Goal: Task Accomplishment & Management: Manage account settings

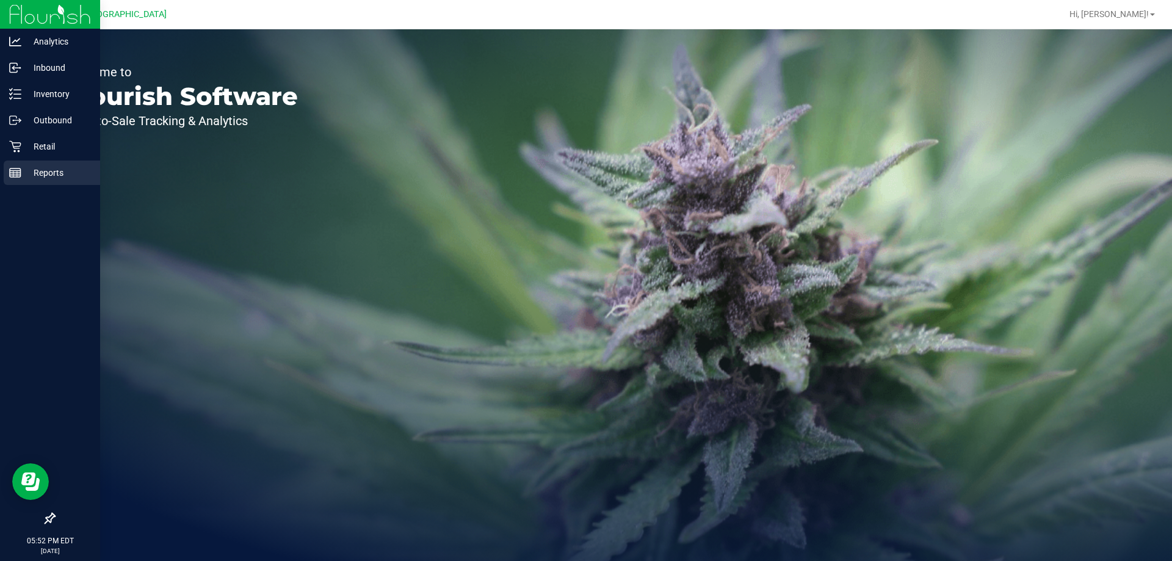
click at [9, 165] on div "Reports" at bounding box center [52, 172] width 96 height 24
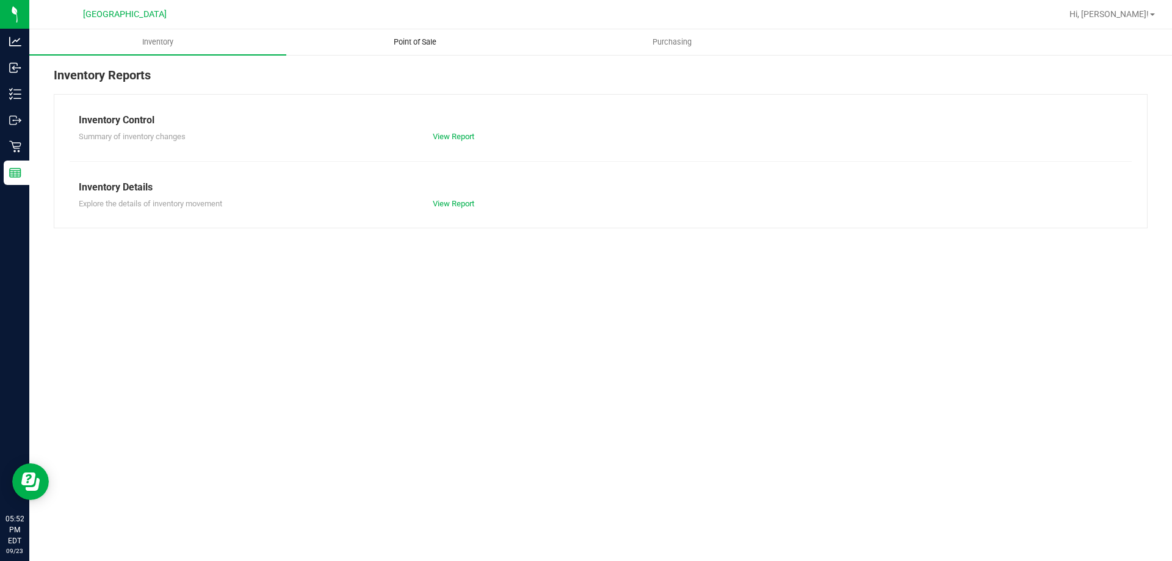
click at [431, 40] on span "Point of Sale" at bounding box center [415, 42] width 76 height 11
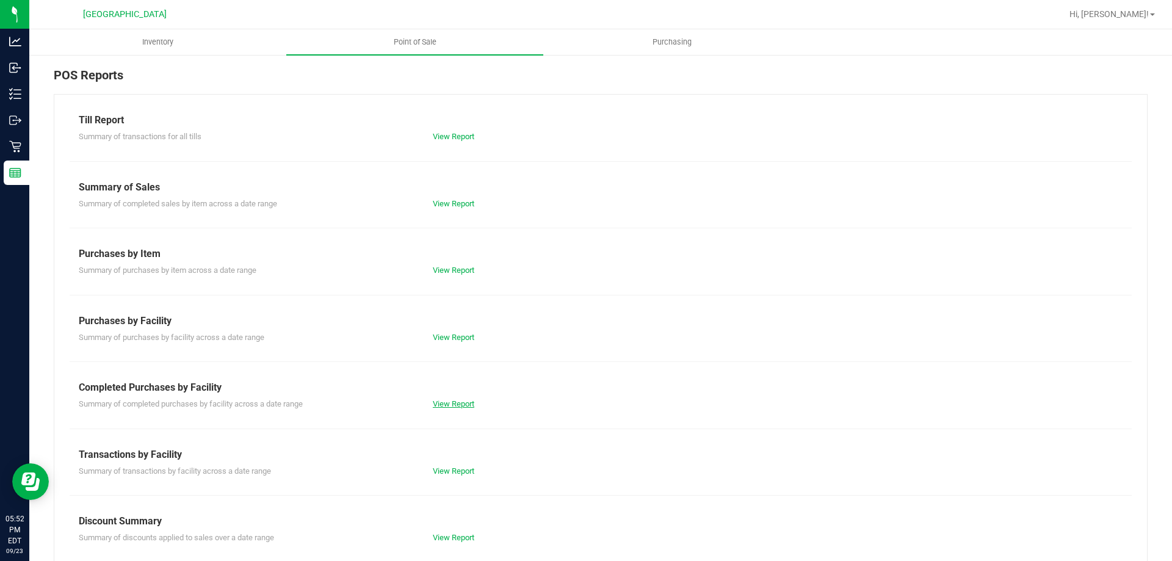
click at [442, 406] on link "View Report" at bounding box center [453, 403] width 41 height 9
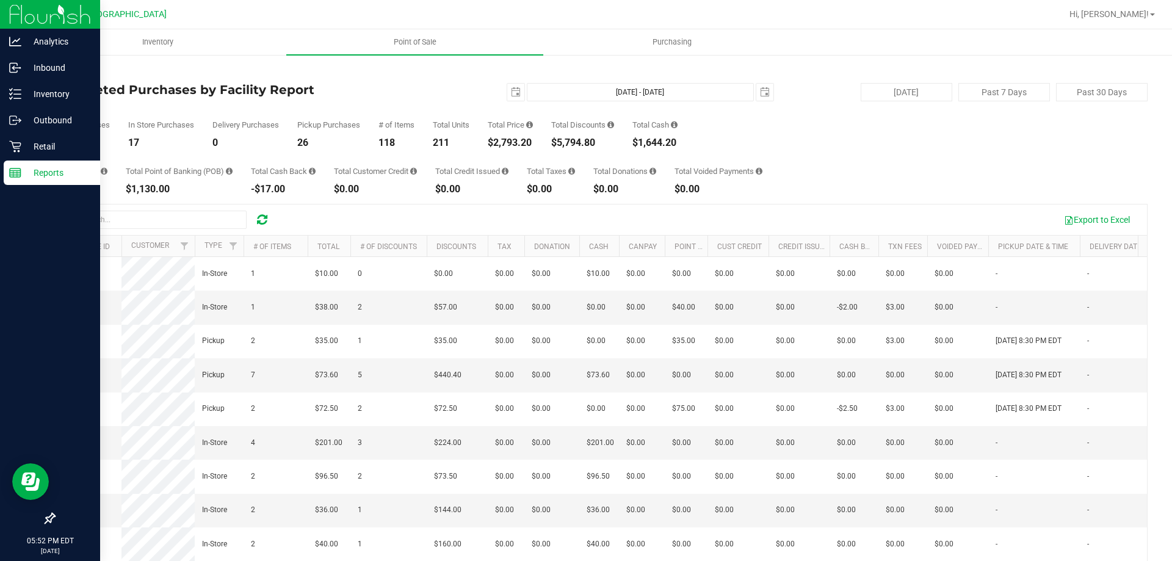
click at [18, 15] on img at bounding box center [50, 14] width 82 height 29
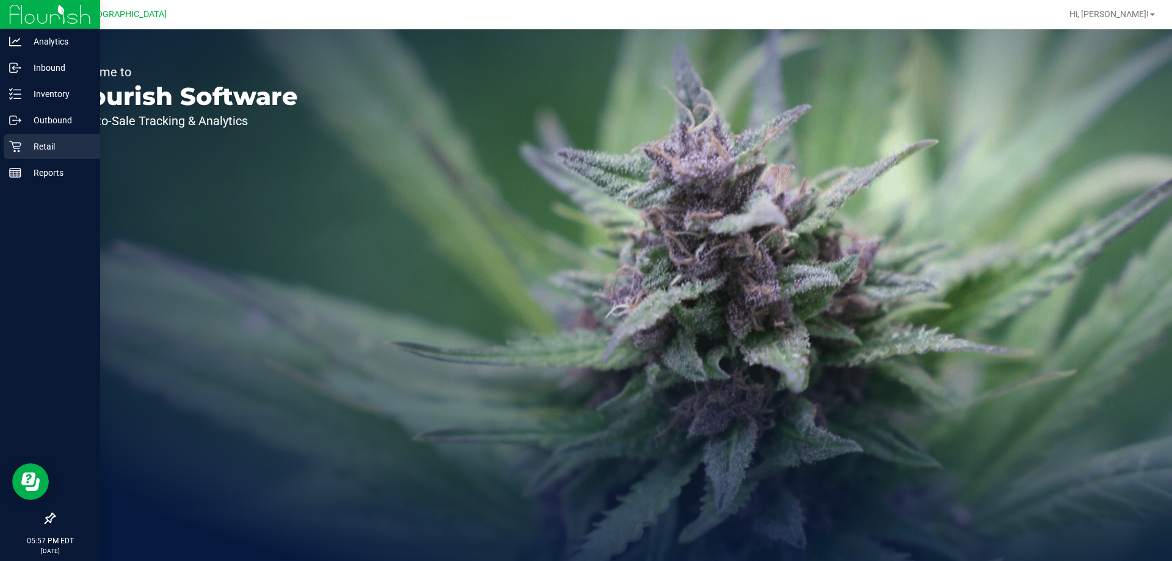
click at [11, 145] on icon at bounding box center [15, 146] width 12 height 12
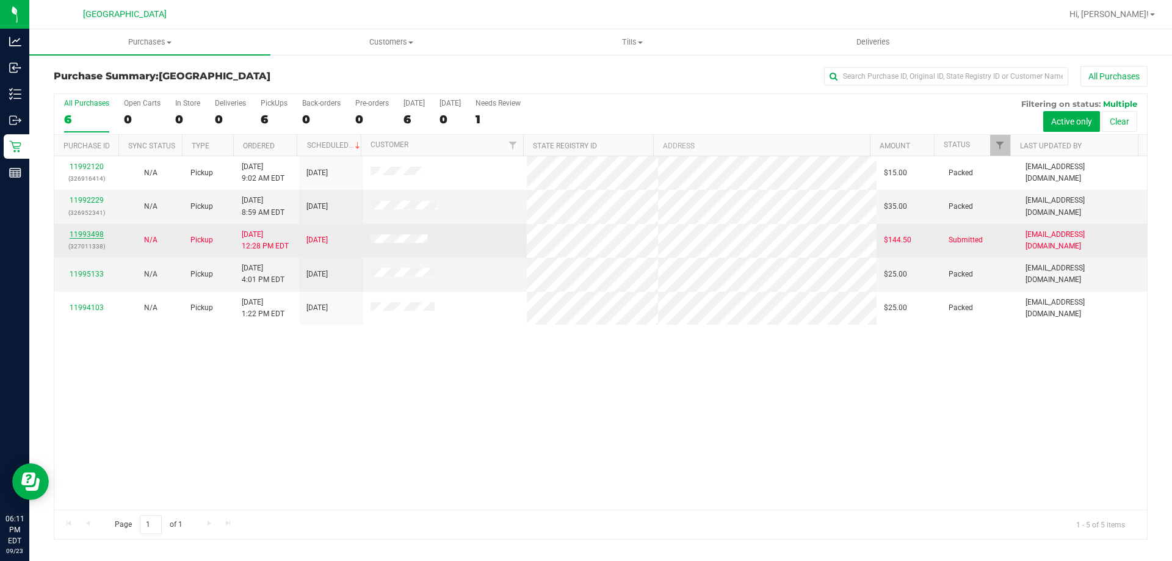
click at [78, 232] on link "11993498" at bounding box center [87, 234] width 34 height 9
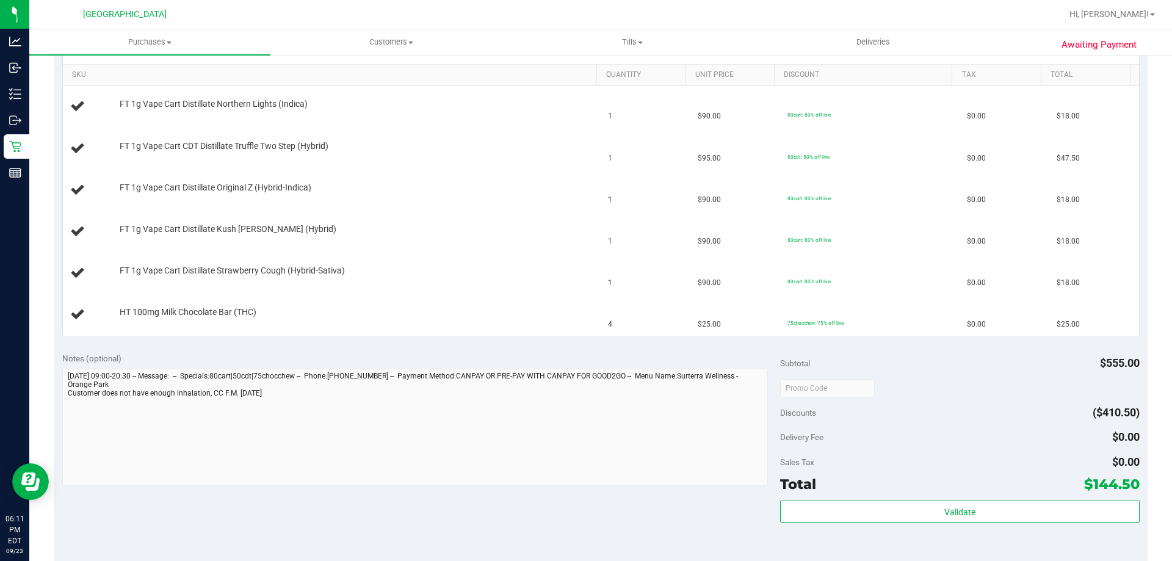
scroll to position [244, 0]
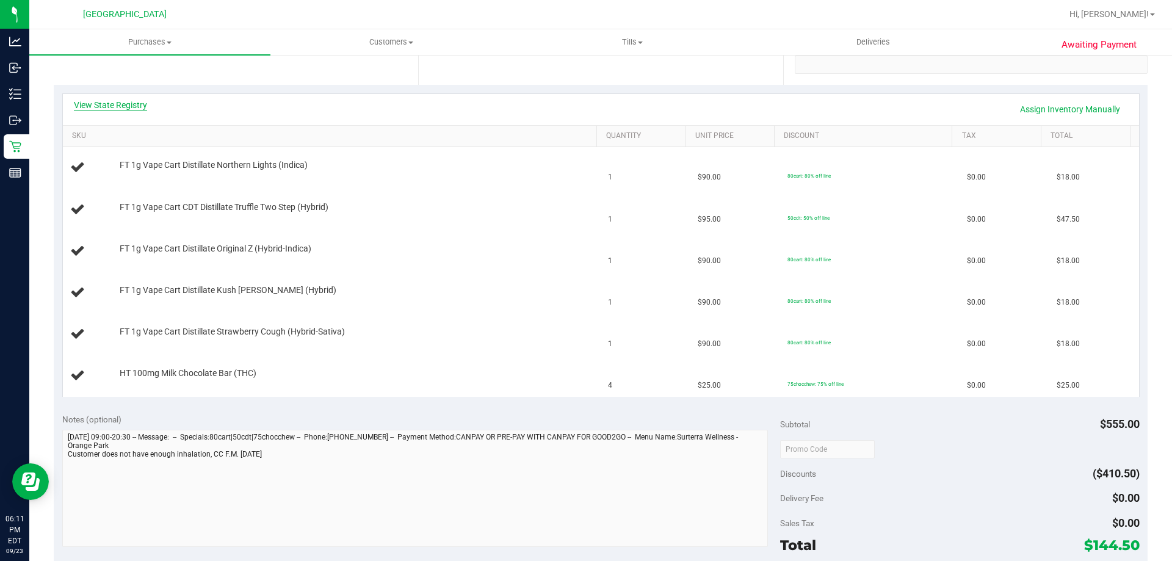
click at [114, 101] on link "View State Registry" at bounding box center [110, 105] width 73 height 12
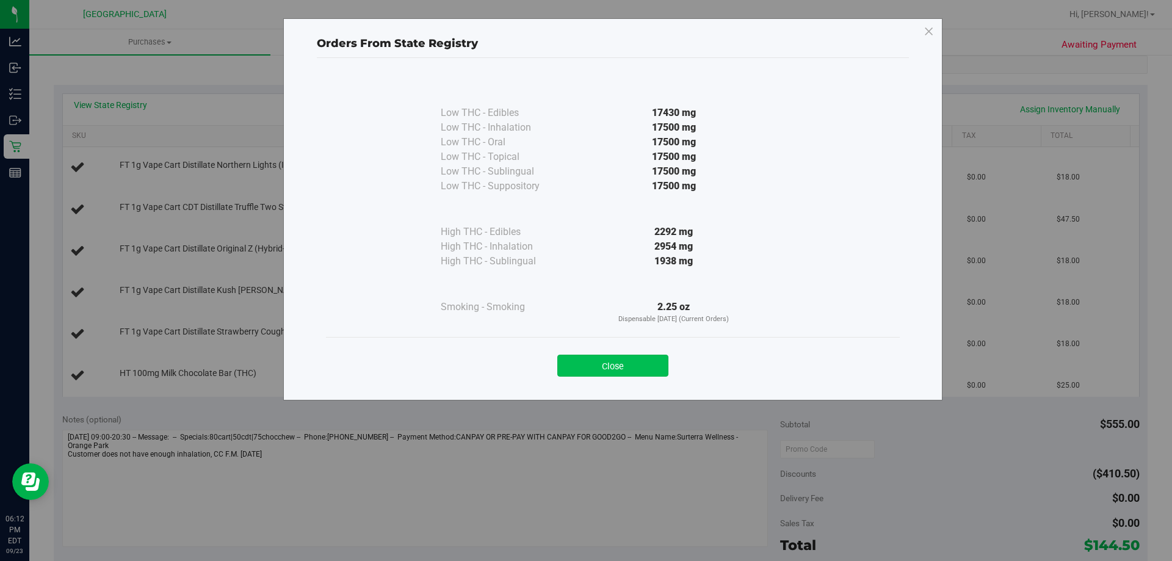
click at [592, 372] on button "Close" at bounding box center [612, 366] width 111 height 22
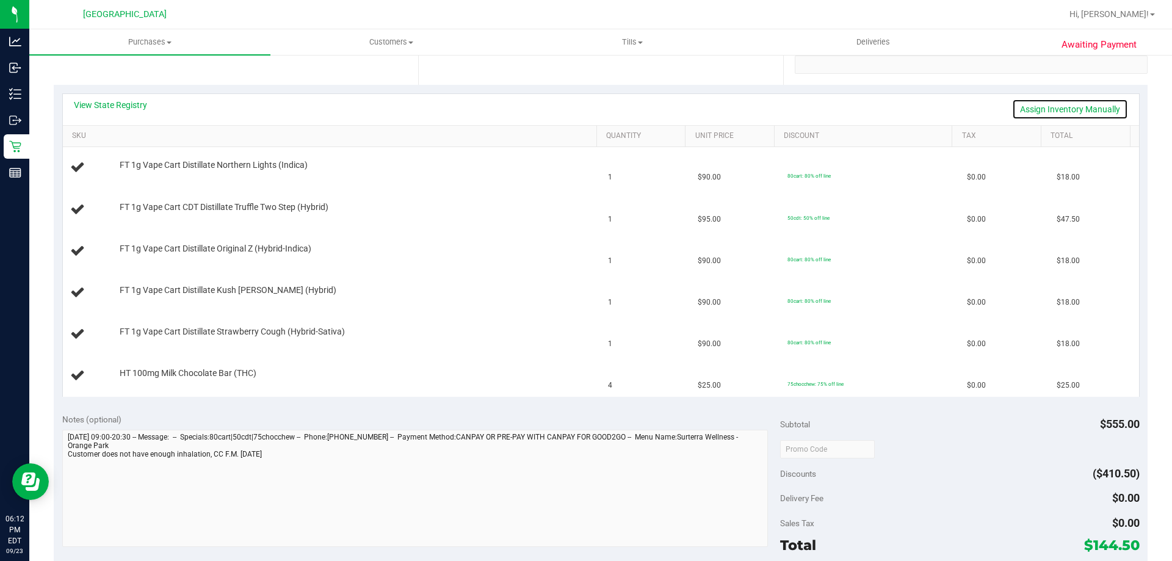
click at [1035, 114] on link "Assign Inventory Manually" at bounding box center [1070, 109] width 116 height 21
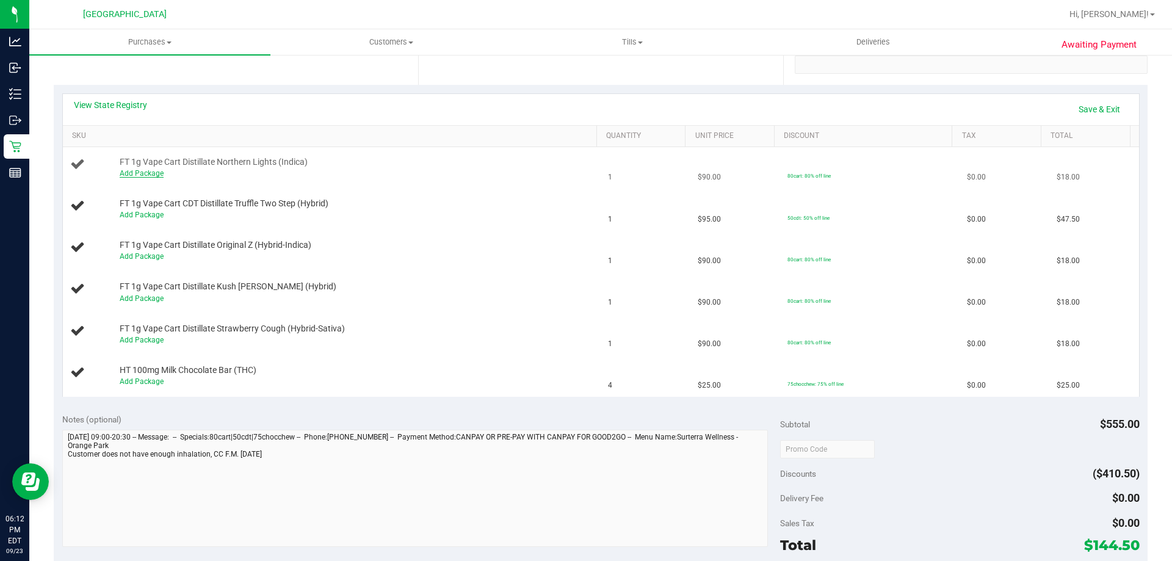
click at [140, 174] on link "Add Package" at bounding box center [142, 173] width 44 height 9
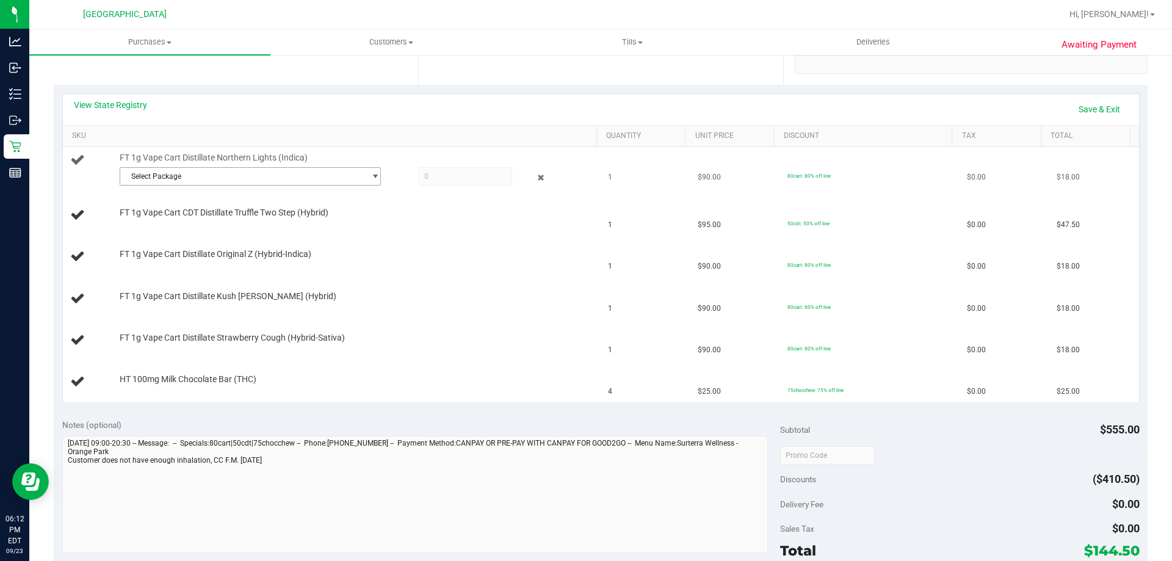
click at [159, 176] on span "Select Package" at bounding box center [242, 176] width 245 height 17
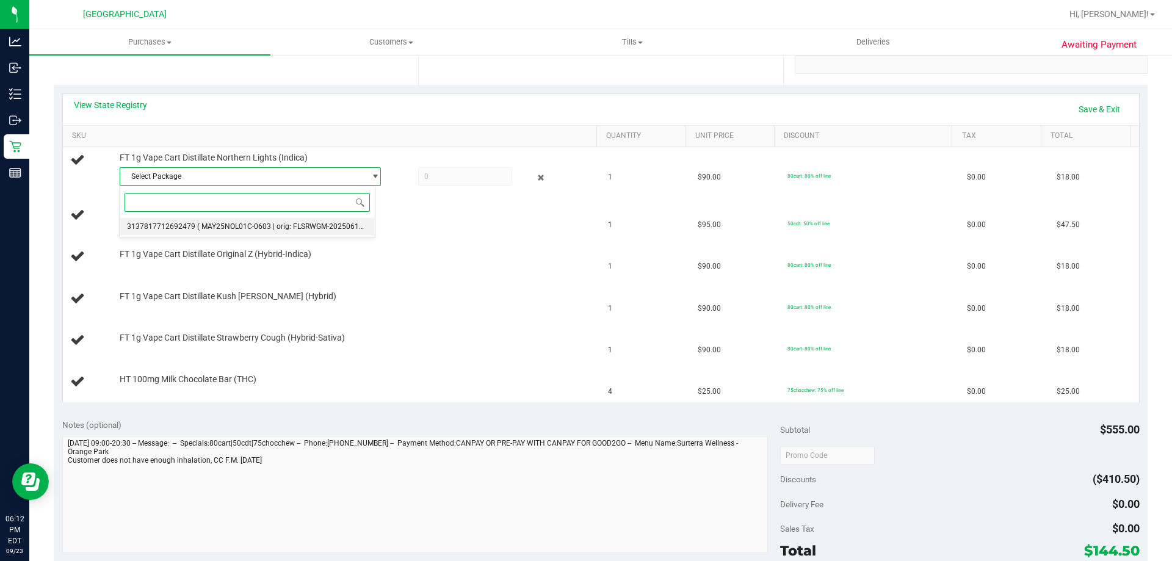
click at [164, 226] on span "3137817712692479" at bounding box center [161, 226] width 68 height 9
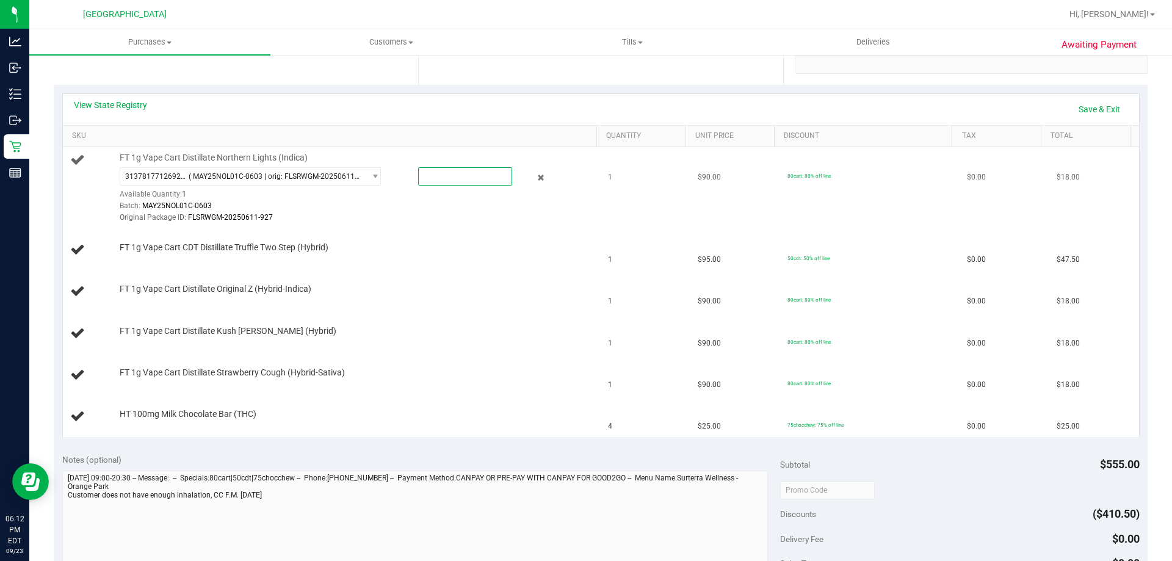
click at [433, 179] on span at bounding box center [465, 176] width 94 height 18
type input "1"
type input "1.0000"
click at [384, 258] on div "FT 1g Vape Cart CDT Distillate Truffle Two Step (Hybrid)" at bounding box center [332, 250] width 524 height 16
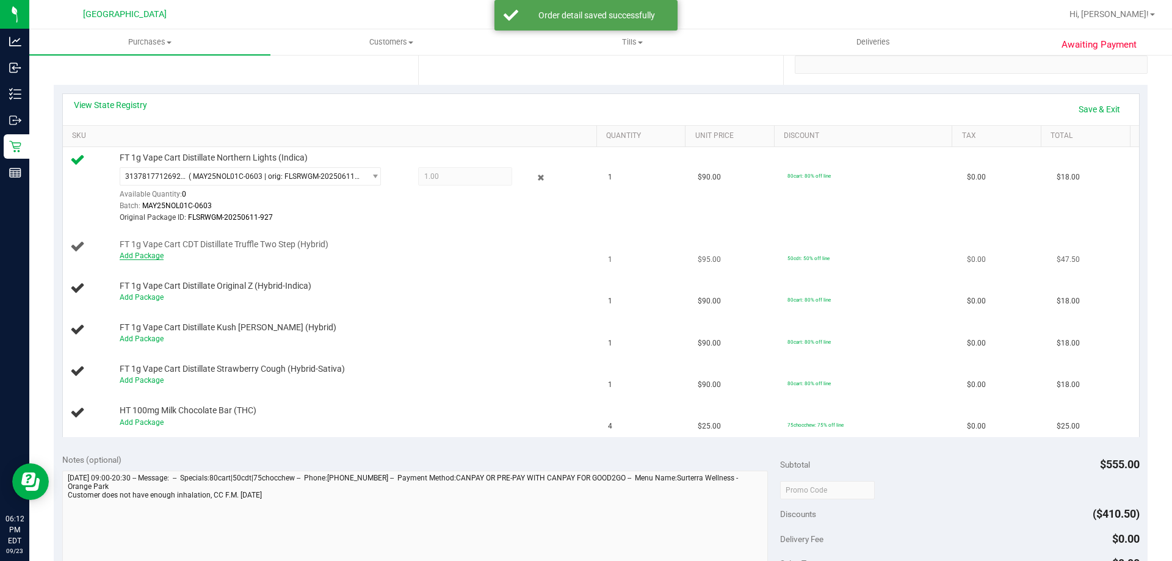
click at [146, 259] on link "Add Package" at bounding box center [142, 255] width 44 height 9
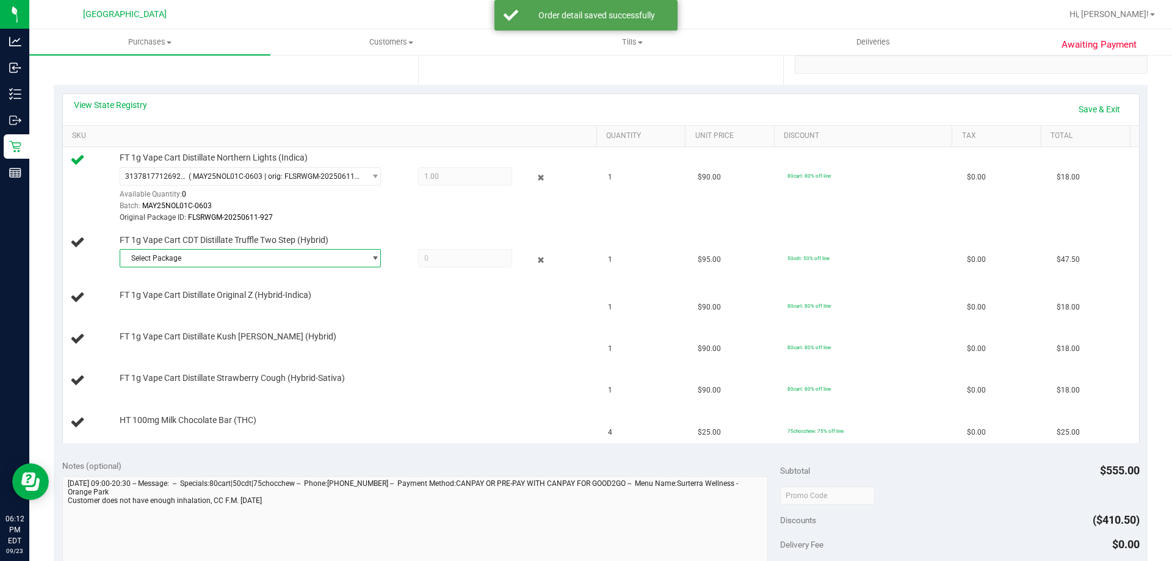
click at [196, 262] on span "Select Package" at bounding box center [242, 258] width 245 height 17
click at [206, 311] on span "( JUL25T1201-0728 | orig: FLSRWGM-20250804-985 )" at bounding box center [285, 309] width 177 height 9
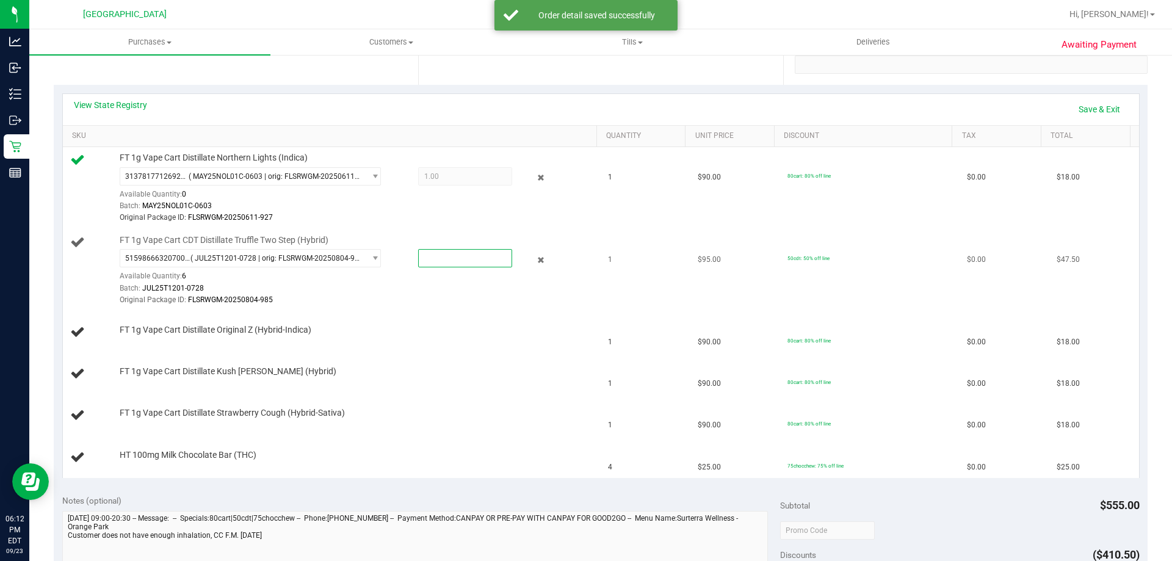
click at [481, 256] on span at bounding box center [465, 258] width 94 height 18
type input "1"
type input "1.0000"
drag, startPoint x: 482, startPoint y: 283, endPoint x: 364, endPoint y: 287, distance: 118.4
click at [480, 284] on div "Batch: JUL25T1201-0728" at bounding box center [355, 289] width 471 height 12
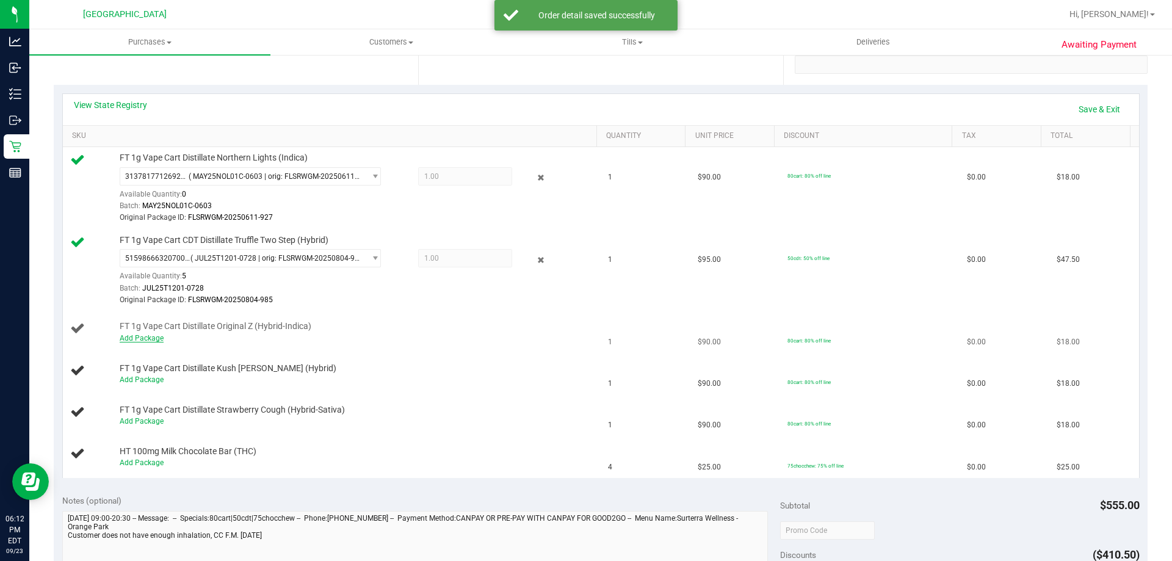
click at [137, 341] on link "Add Package" at bounding box center [142, 338] width 44 height 9
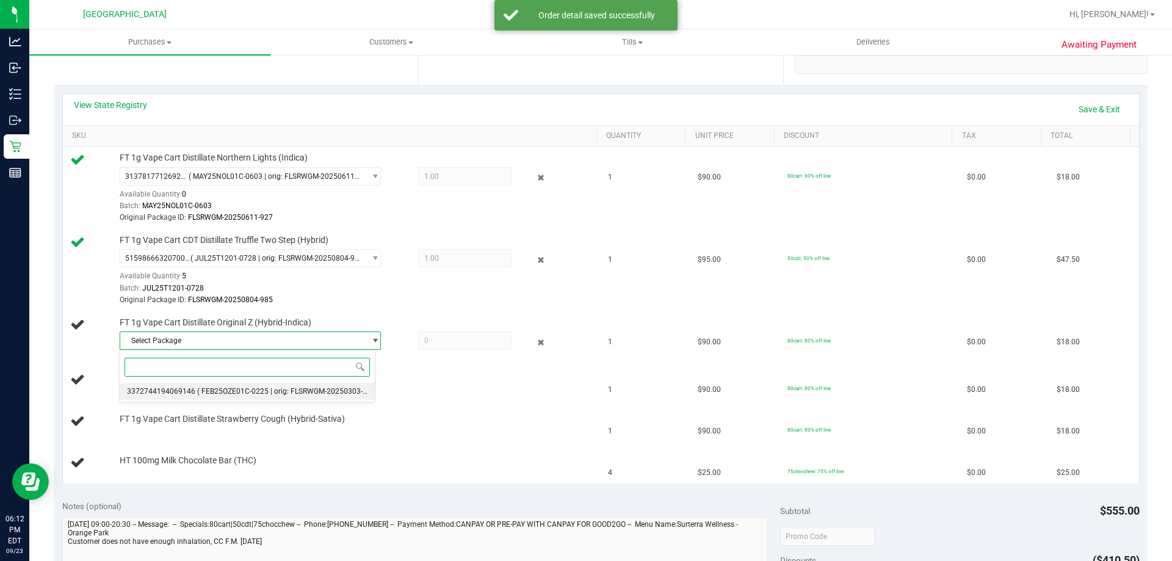
click at [240, 384] on li "3372744194069146 ( FEB25OZE01C-0225 | orig: FLSRWGM-20250303-2527 )" at bounding box center [247, 391] width 255 height 17
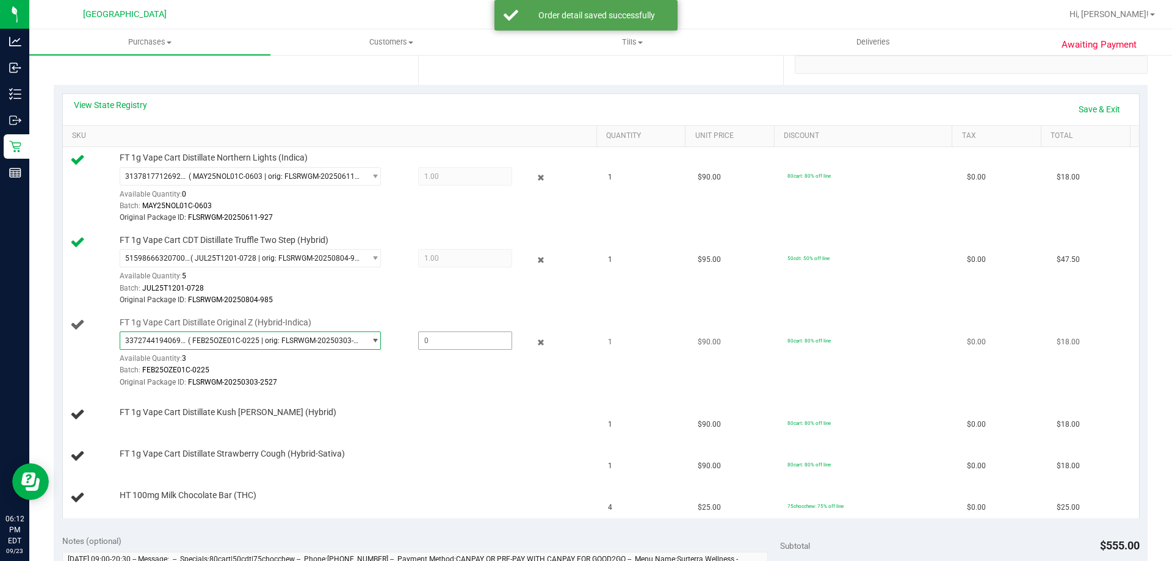
click at [437, 343] on span at bounding box center [465, 340] width 94 height 18
type input "1"
type input "1.0000"
click at [423, 390] on td "FT 1g Vape Cart Distillate Original Z (Hybrid-Indica) 3372744194069146 ( FEB25O…" at bounding box center [332, 353] width 538 height 82
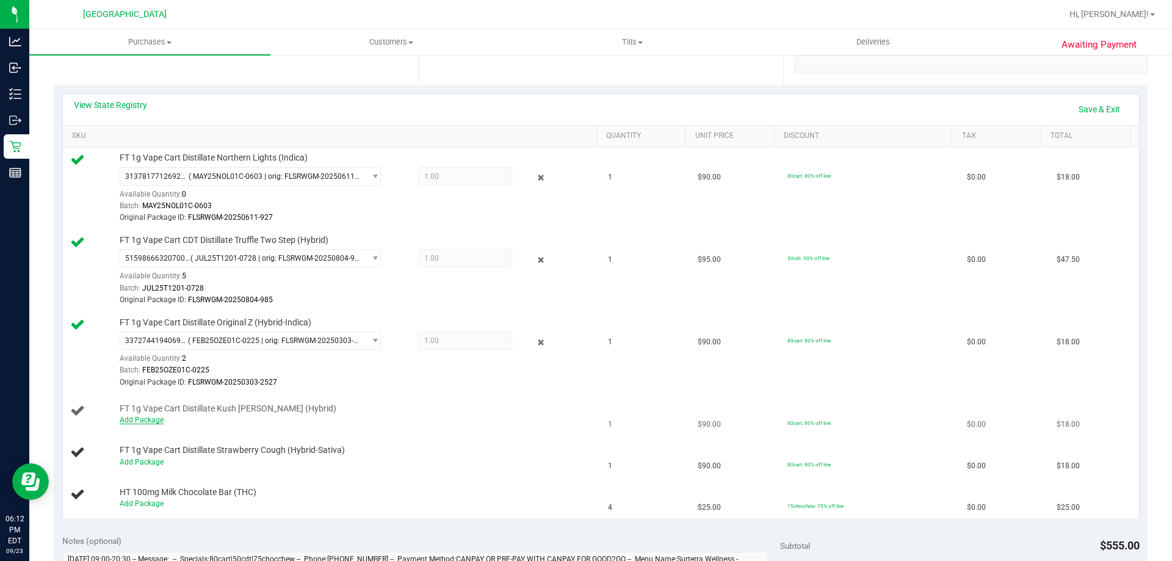
click at [141, 424] on link "Add Package" at bounding box center [142, 420] width 44 height 9
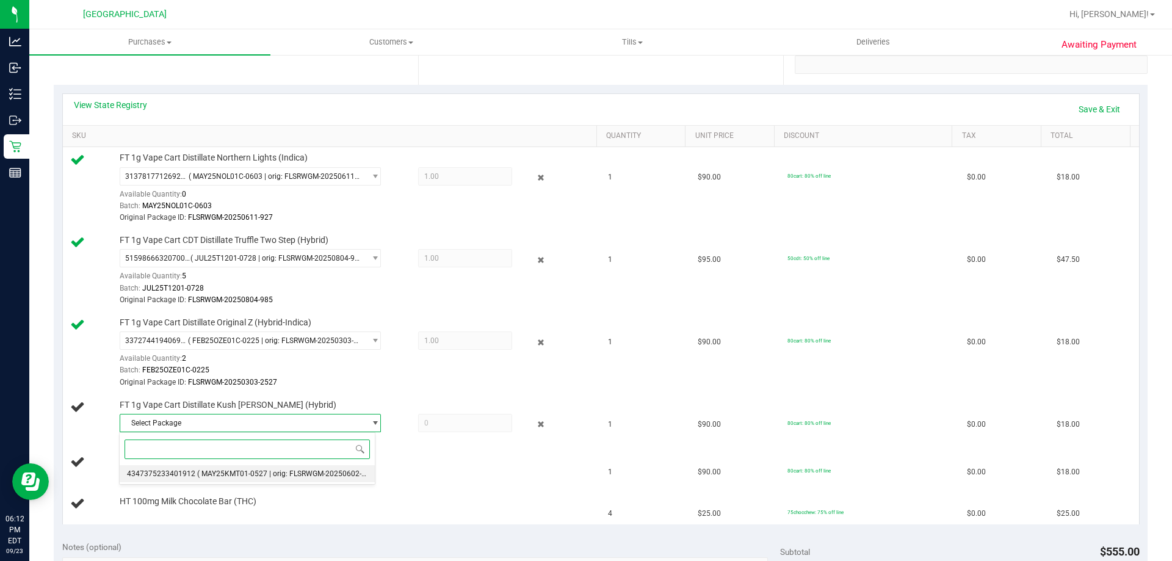
click at [229, 475] on span "( MAY25KMT01-0527 | orig: FLSRWGM-20250602-443 )" at bounding box center [287, 473] width 181 height 9
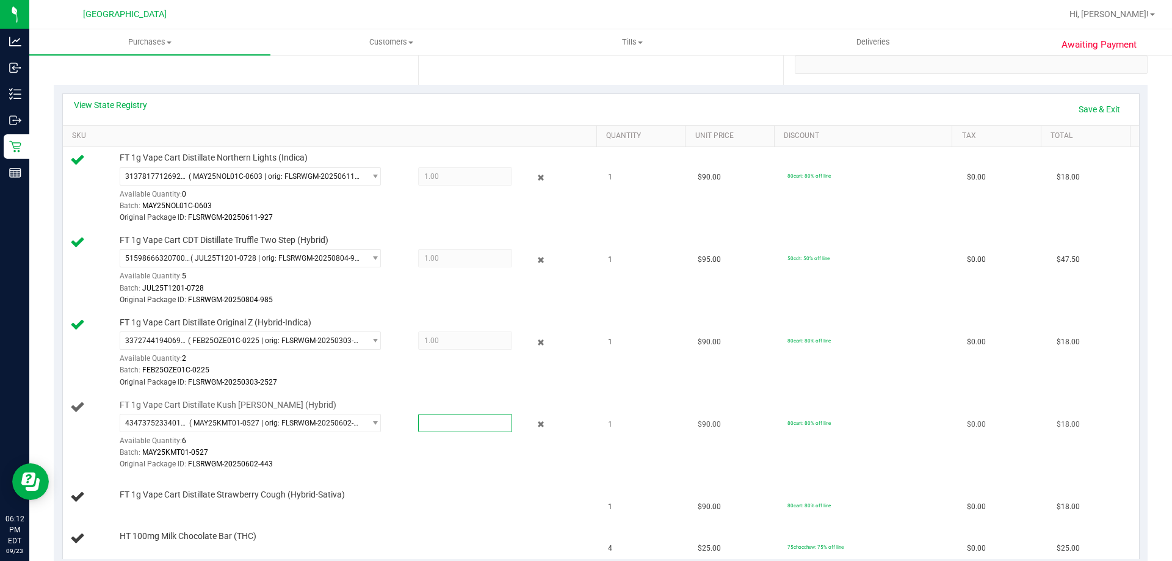
click at [461, 422] on span at bounding box center [465, 423] width 94 height 18
type input "1"
type input "1.0000"
click at [460, 488] on td "FT 1g Vape Cart Distillate Strawberry Cough (Hybrid-Sativa)" at bounding box center [332, 497] width 538 height 41
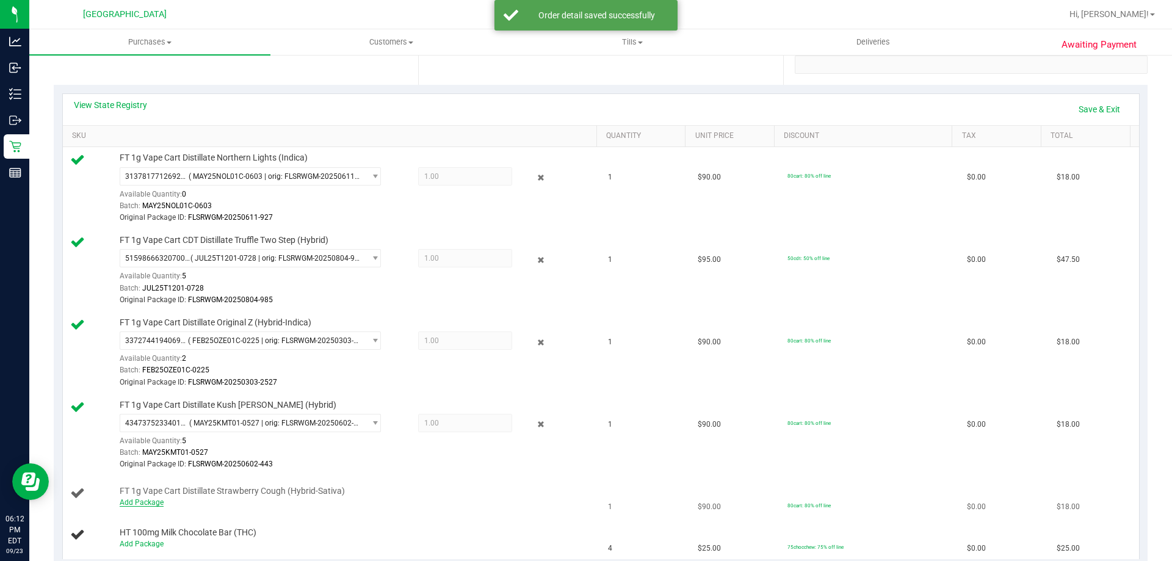
click at [150, 503] on link "Add Package" at bounding box center [142, 502] width 44 height 9
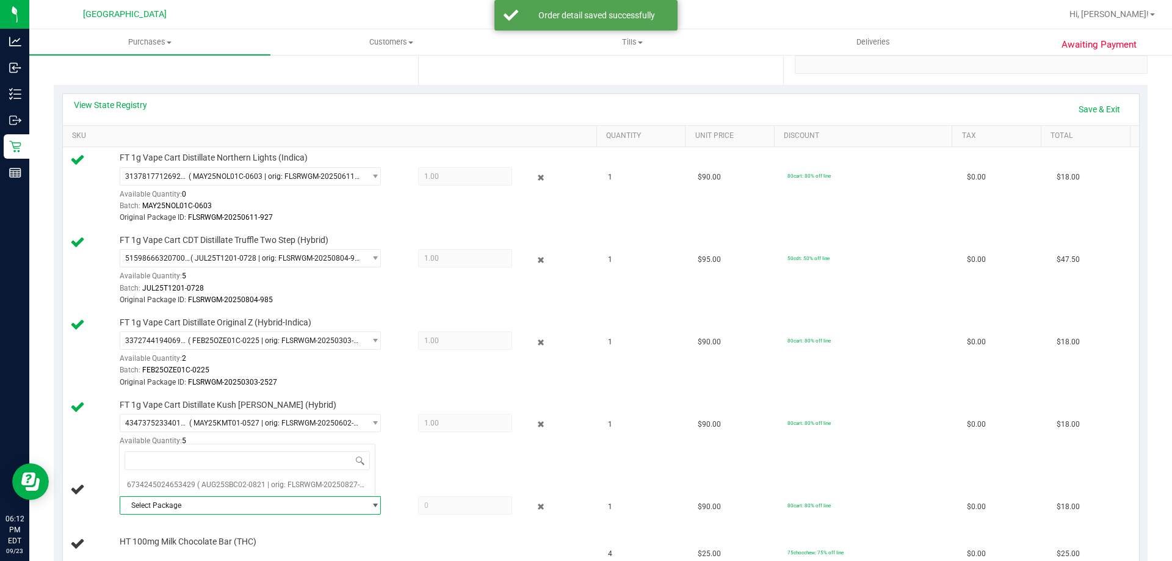
click at [255, 504] on span "Select Package" at bounding box center [242, 505] width 245 height 17
click at [218, 505] on span "Select Package" at bounding box center [242, 505] width 245 height 17
click at [222, 485] on span "( AUG25SBC02-0821 | orig: FLSRWGM-20250827-1255 )" at bounding box center [289, 484] width 184 height 9
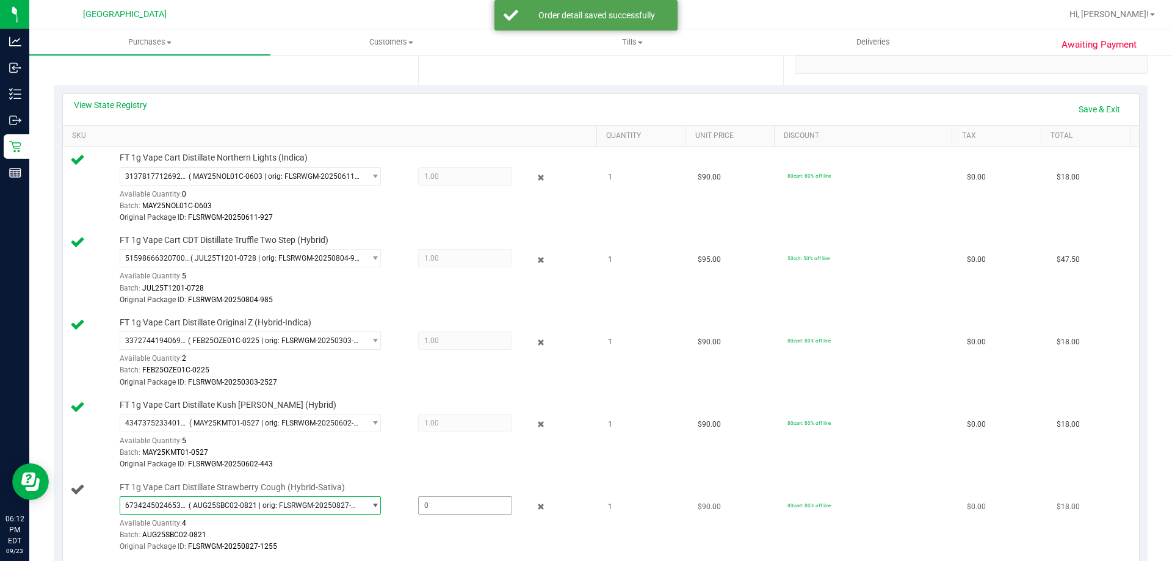
click at [460, 507] on span at bounding box center [465, 505] width 94 height 18
type input "1"
type input "1.0000"
click at [461, 471] on div at bounding box center [355, 471] width 471 height 1
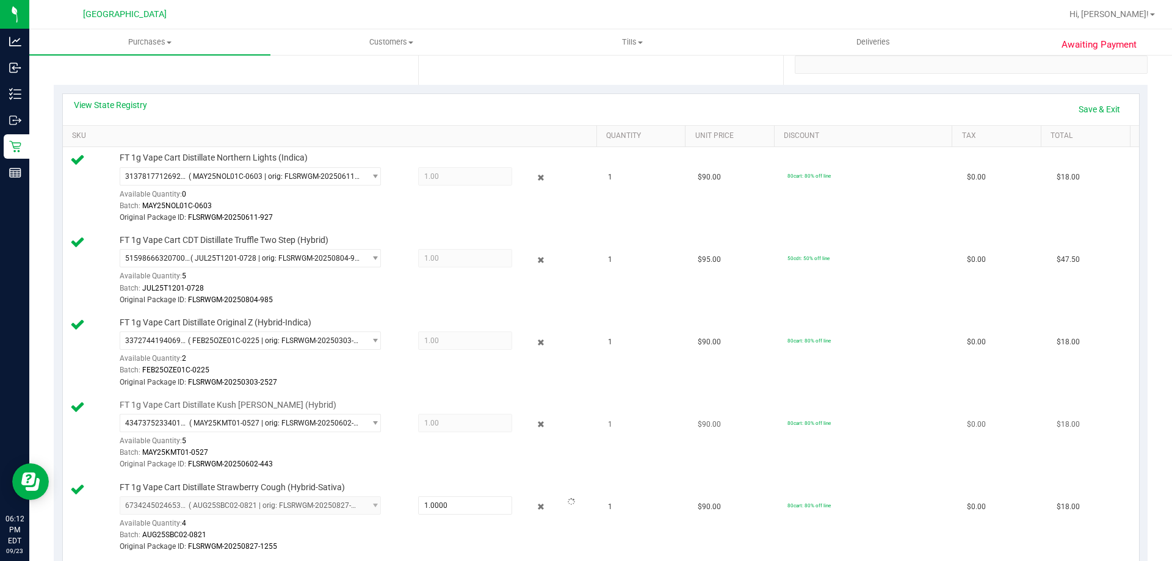
scroll to position [305, 0]
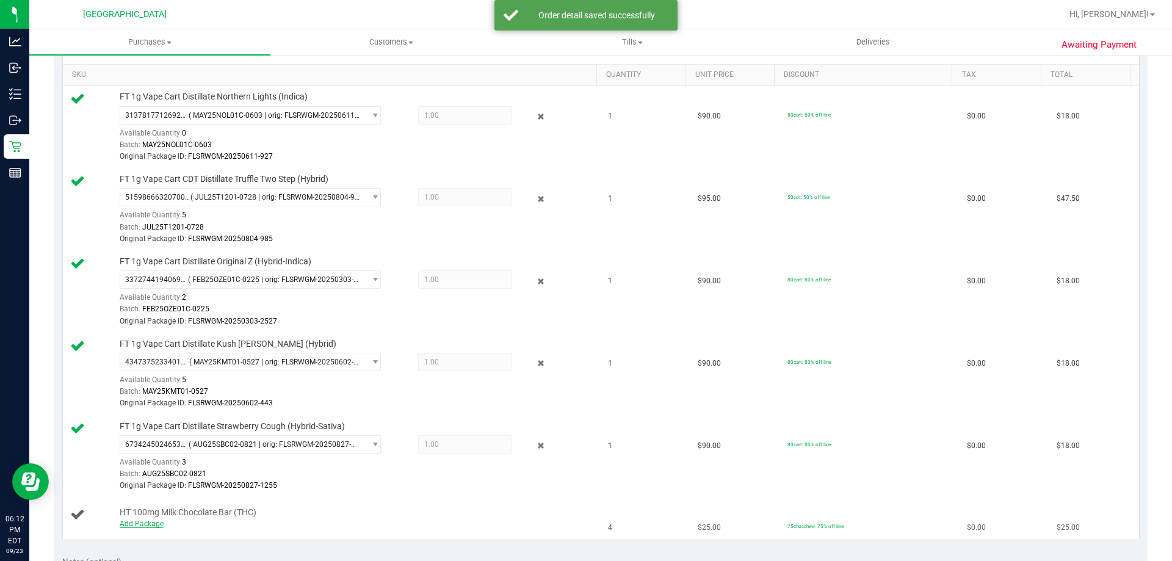
click at [150, 525] on link "Add Package" at bounding box center [142, 523] width 44 height 9
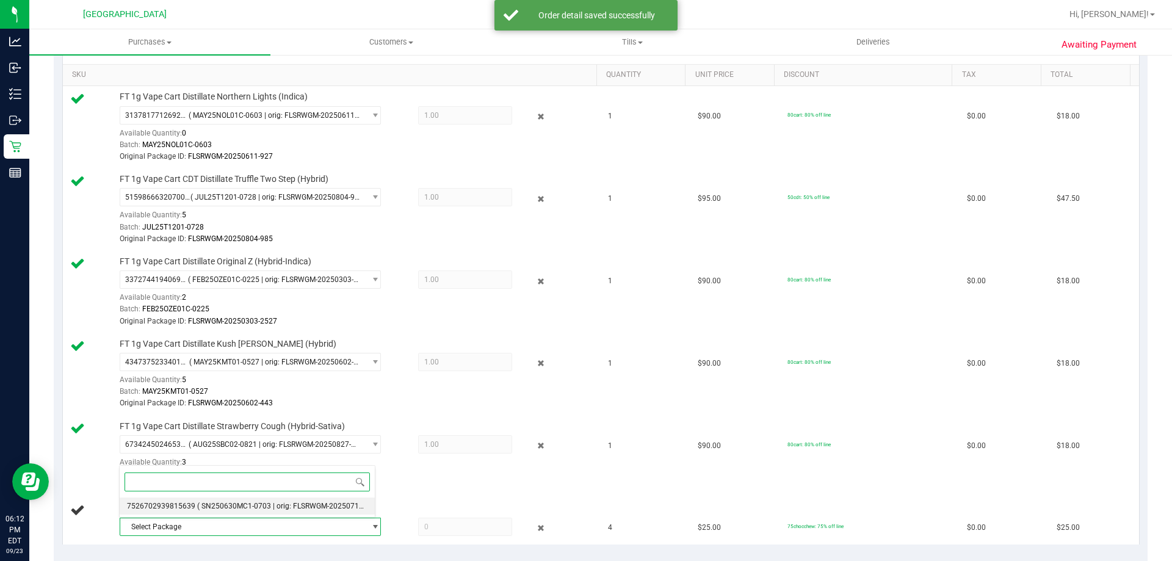
click at [197, 503] on span "( SN250630MC1-0703 | orig: FLSRWGM-20250714-212 )" at bounding box center [289, 506] width 185 height 9
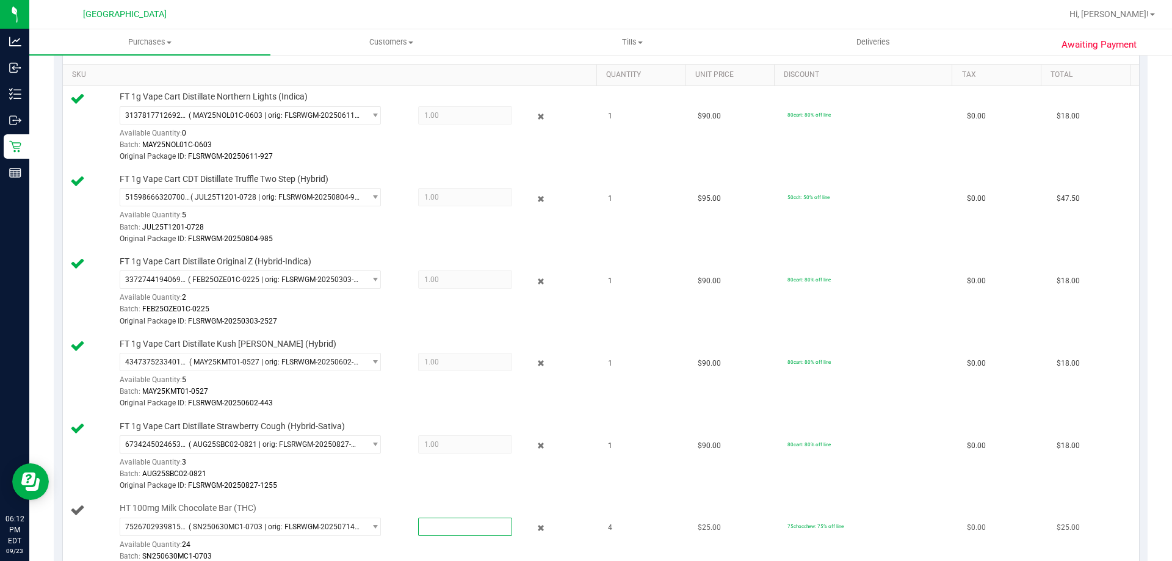
click at [467, 524] on span at bounding box center [465, 527] width 94 height 18
type input "4"
type input "4.0000"
click at [463, 484] on div "Original Package ID: FLSRWGM-20250827-1255" at bounding box center [355, 486] width 471 height 12
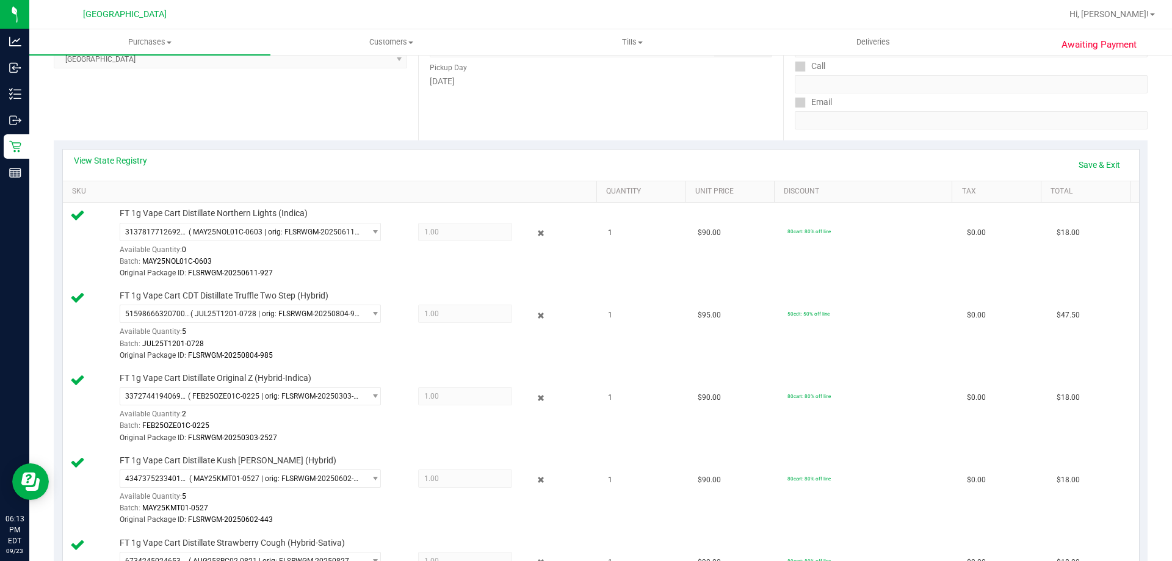
scroll to position [183, 0]
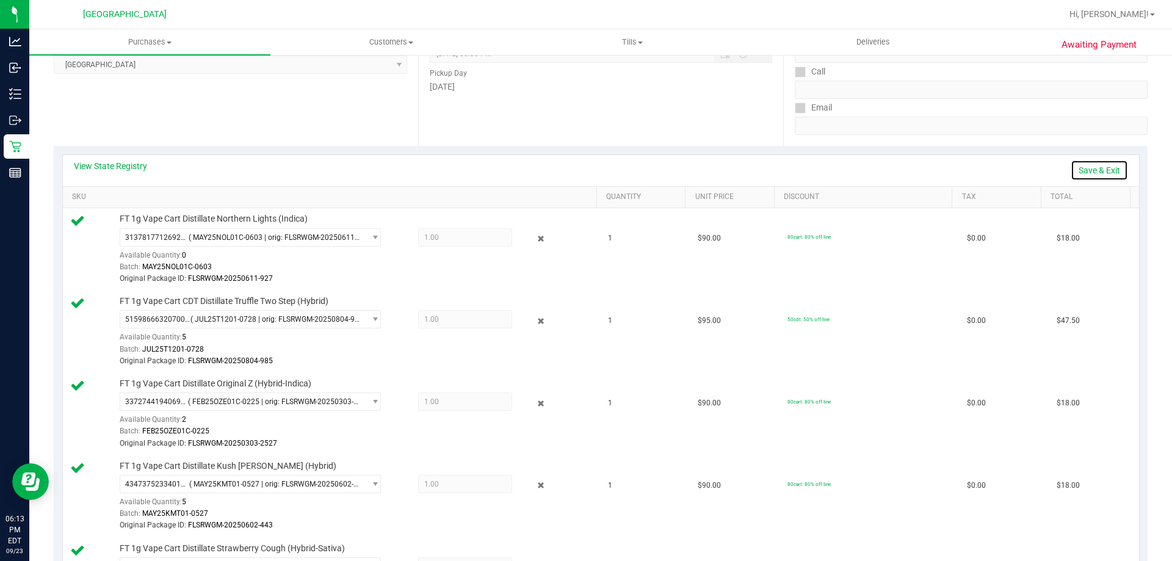
click at [1087, 175] on link "Save & Exit" at bounding box center [1098, 170] width 57 height 21
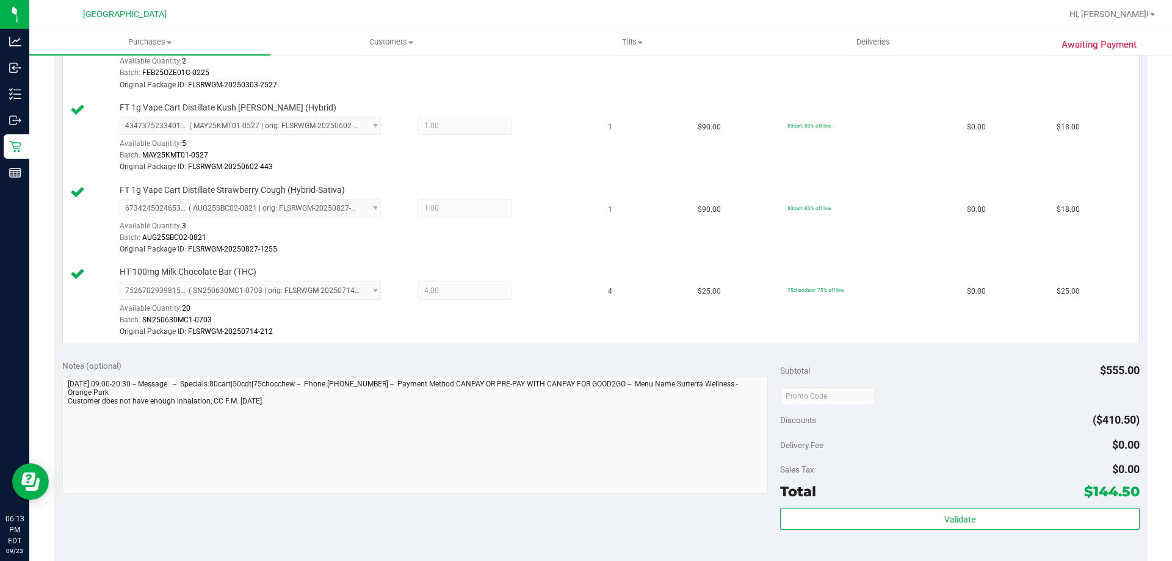
scroll to position [732, 0]
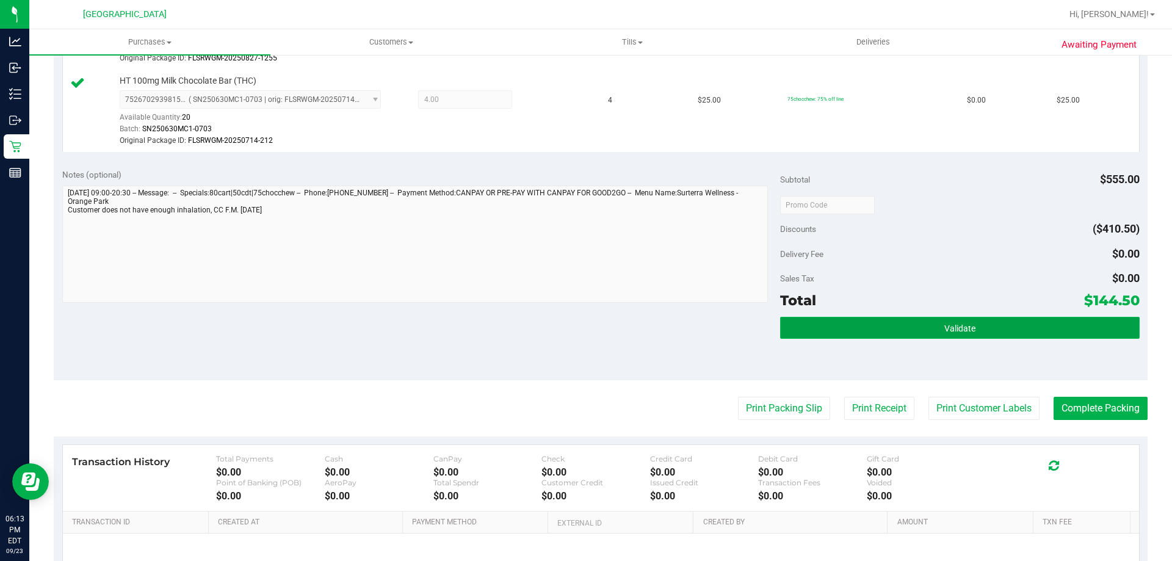
click at [950, 321] on button "Validate" at bounding box center [959, 328] width 359 height 22
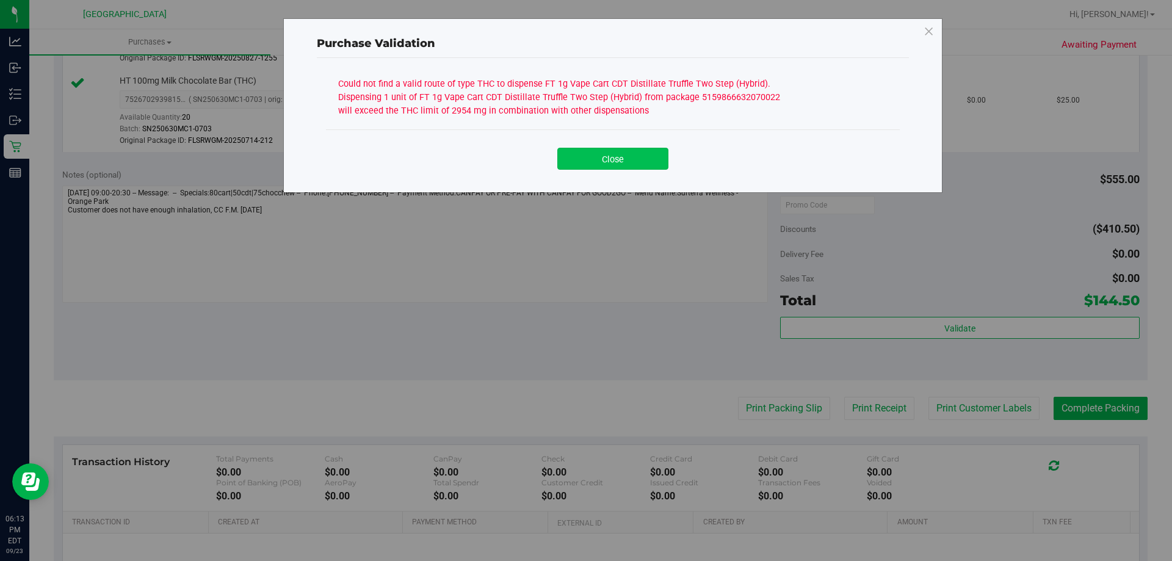
click at [634, 158] on button "Close" at bounding box center [612, 159] width 111 height 22
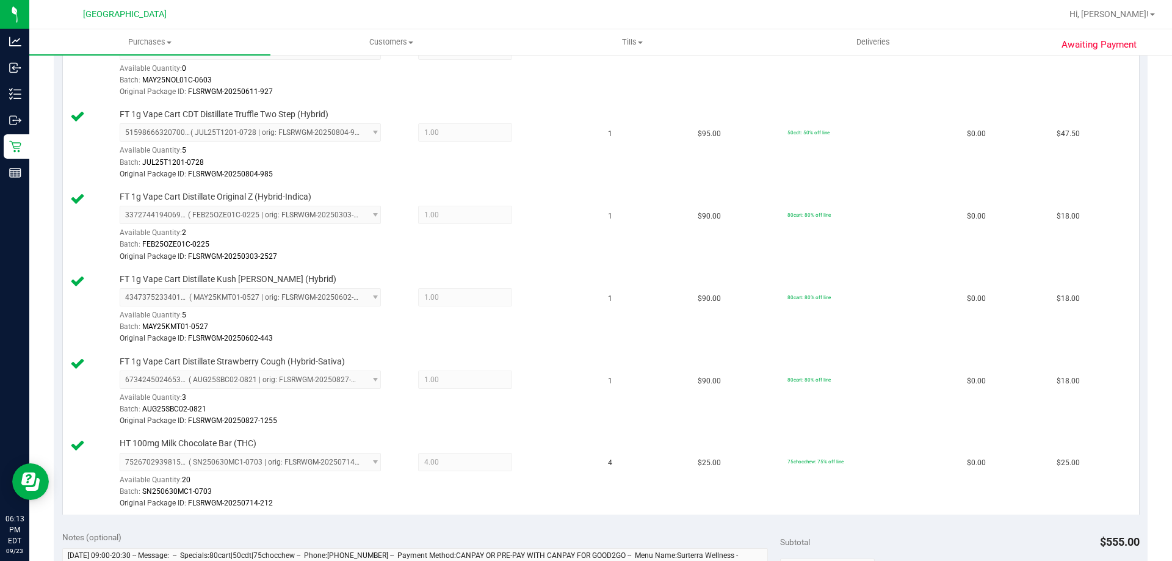
scroll to position [183, 0]
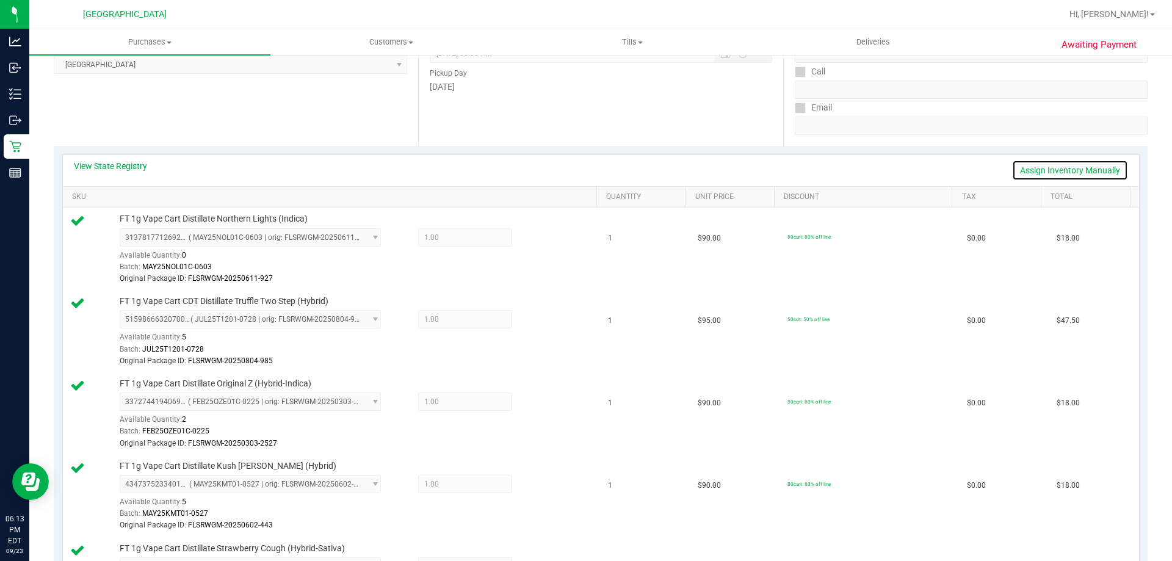
click at [1070, 167] on link "Assign Inventory Manually" at bounding box center [1070, 170] width 116 height 21
click at [536, 232] on icon at bounding box center [541, 239] width 13 height 14
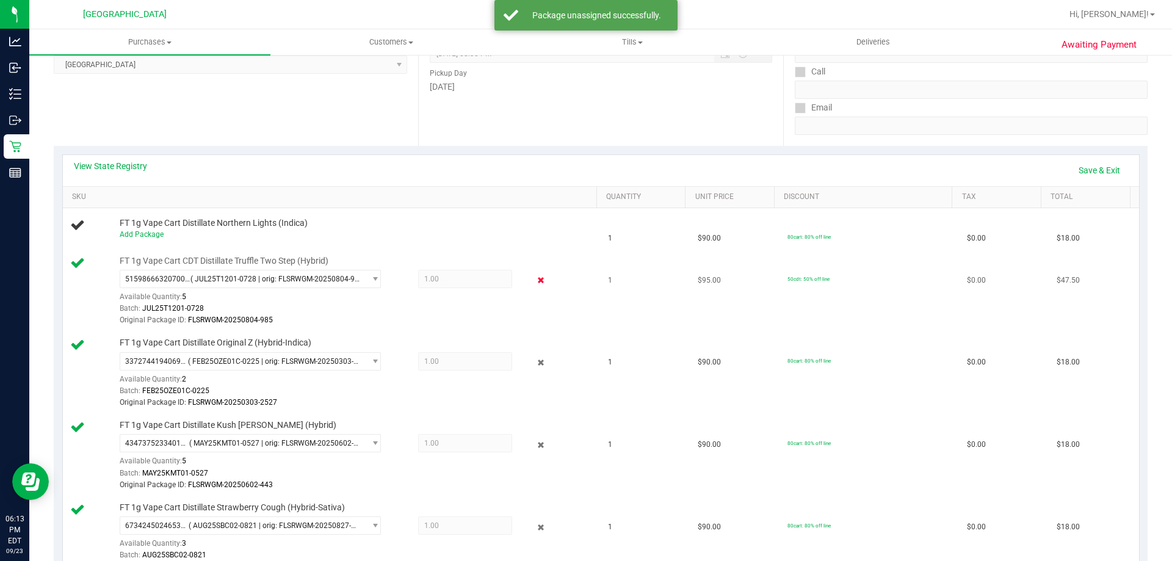
click at [535, 282] on icon at bounding box center [541, 280] width 13 height 14
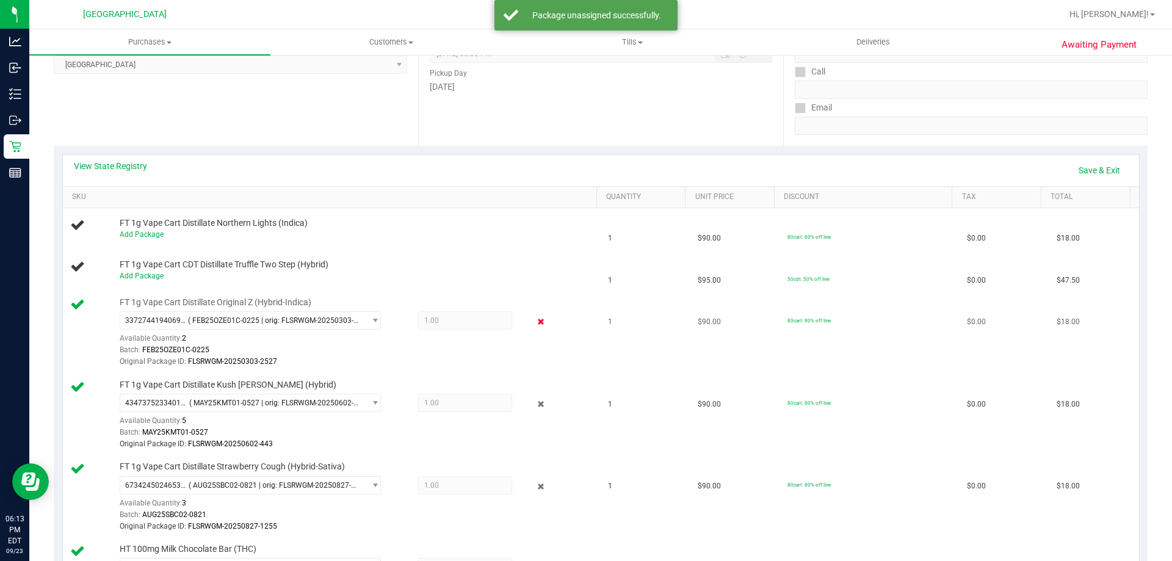
click at [535, 320] on icon at bounding box center [541, 322] width 13 height 14
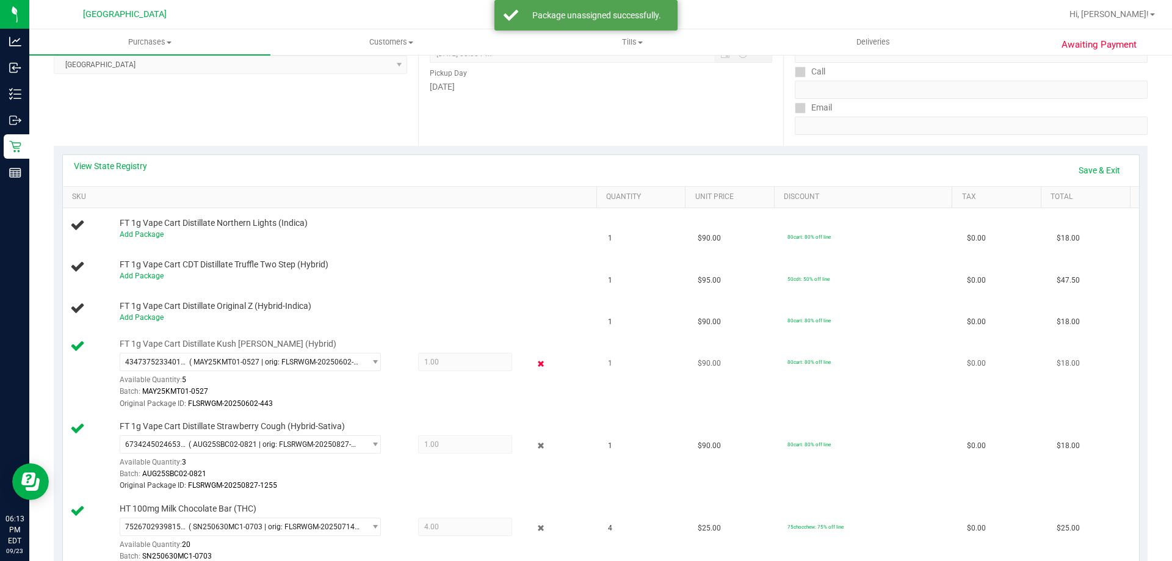
click at [535, 362] on icon at bounding box center [541, 363] width 13 height 14
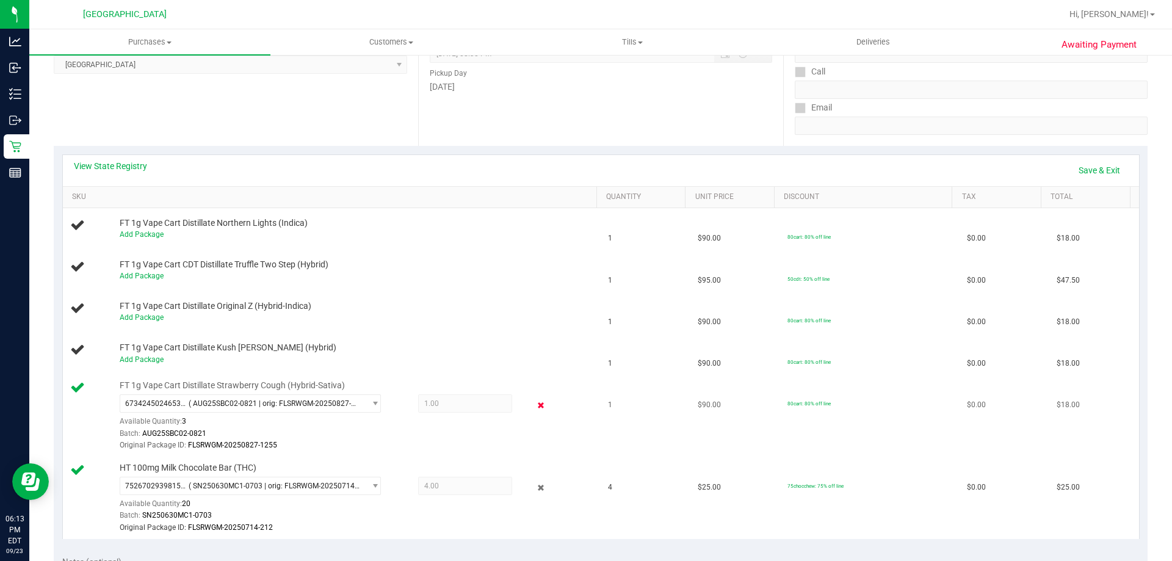
click at [535, 406] on icon at bounding box center [541, 405] width 13 height 14
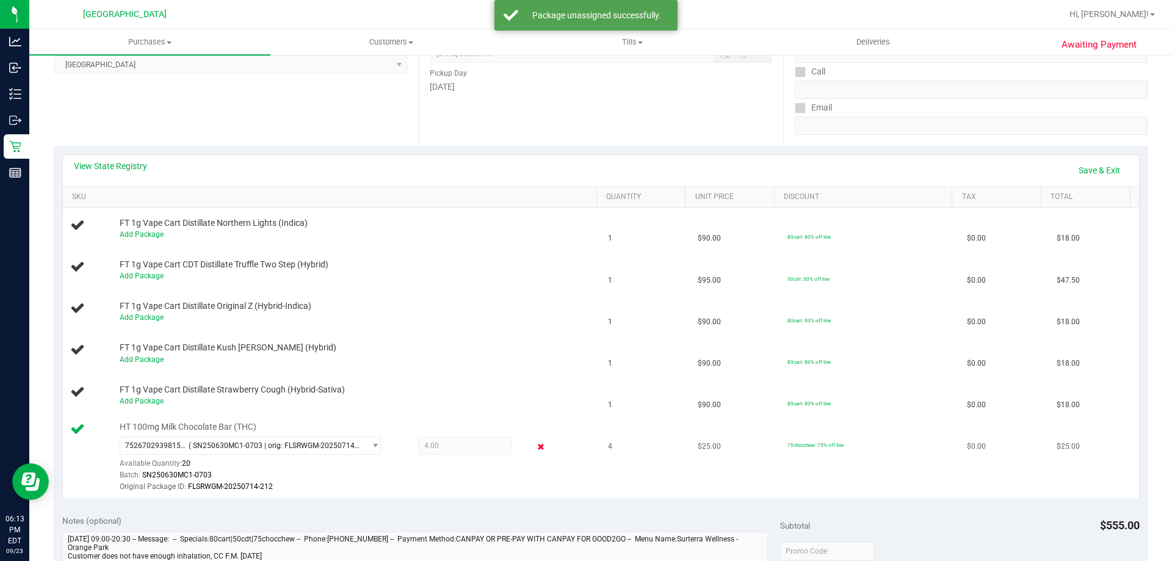
click at [535, 446] on icon at bounding box center [541, 447] width 13 height 14
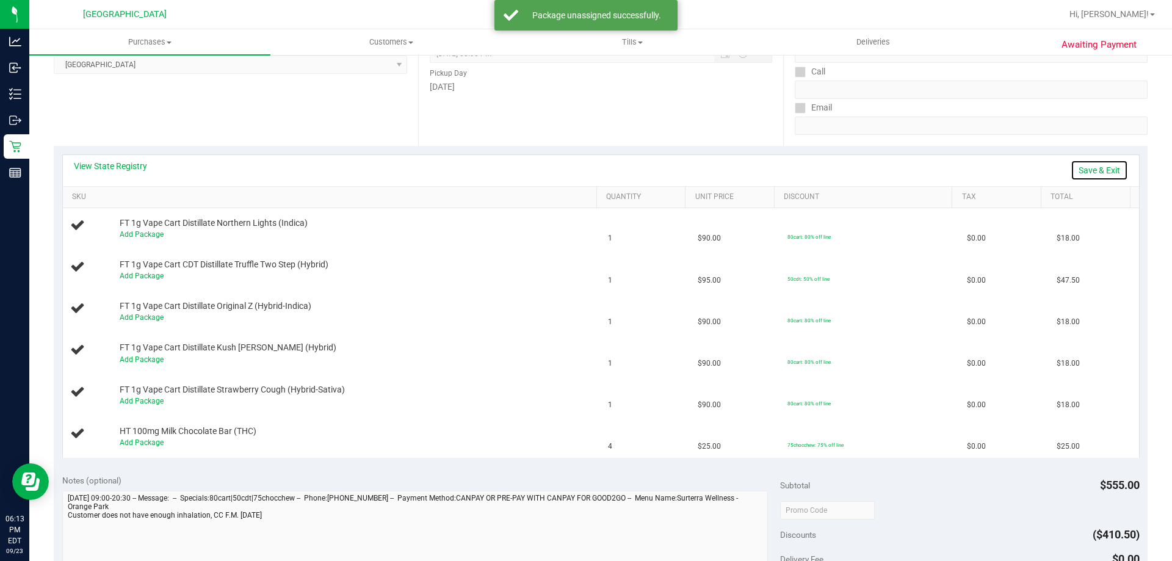
click at [1095, 164] on link "Save & Exit" at bounding box center [1098, 170] width 57 height 21
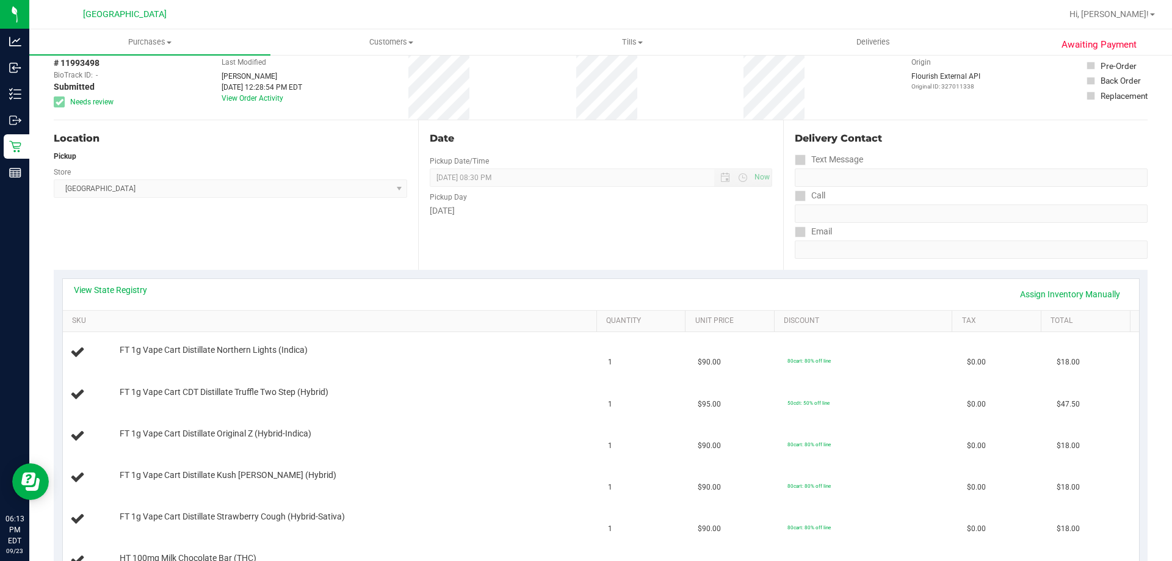
scroll to position [0, 0]
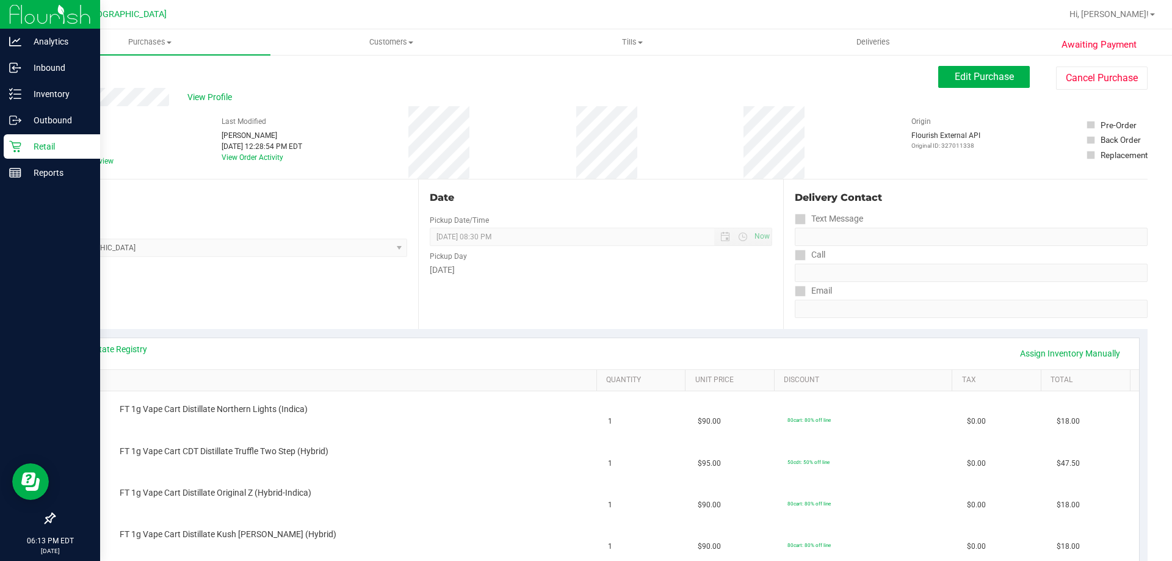
click at [24, 156] on div "Retail" at bounding box center [52, 146] width 96 height 24
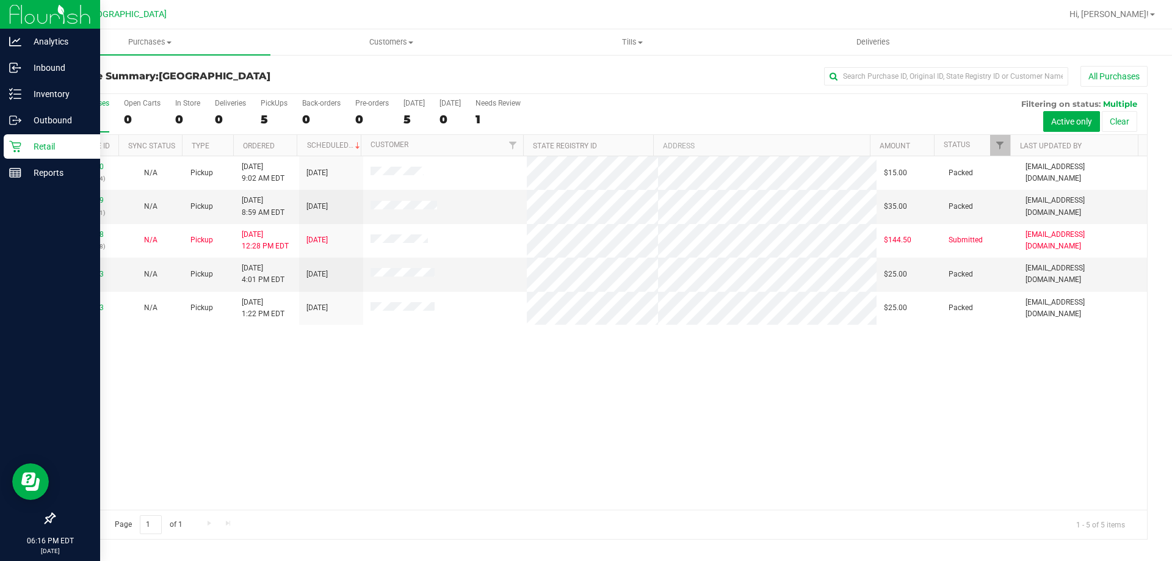
click at [9, 13] on img at bounding box center [50, 14] width 82 height 29
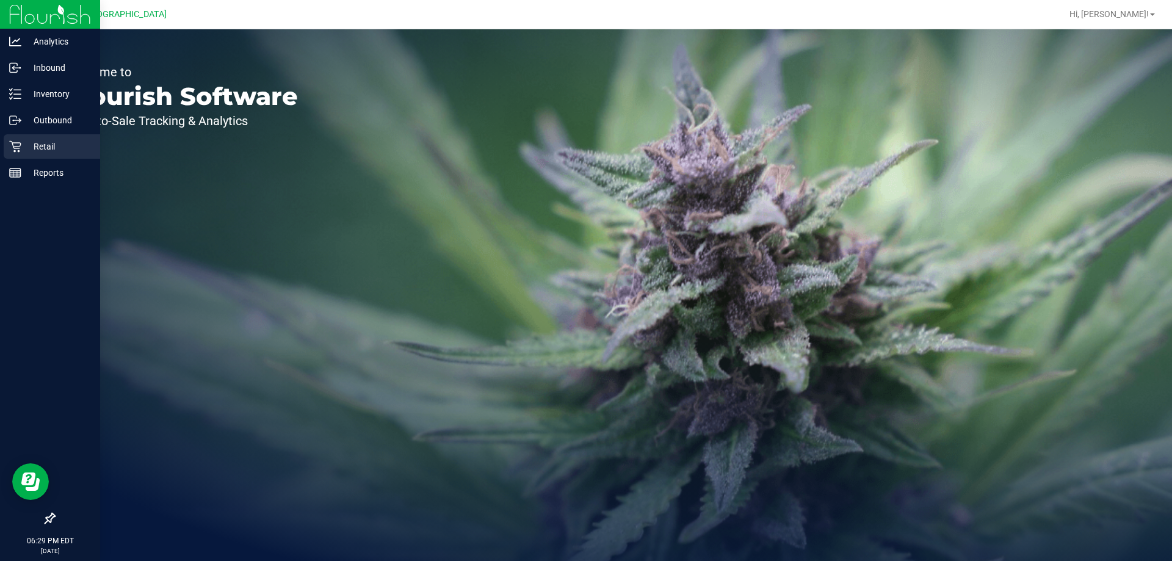
click at [21, 152] on icon at bounding box center [15, 146] width 12 height 12
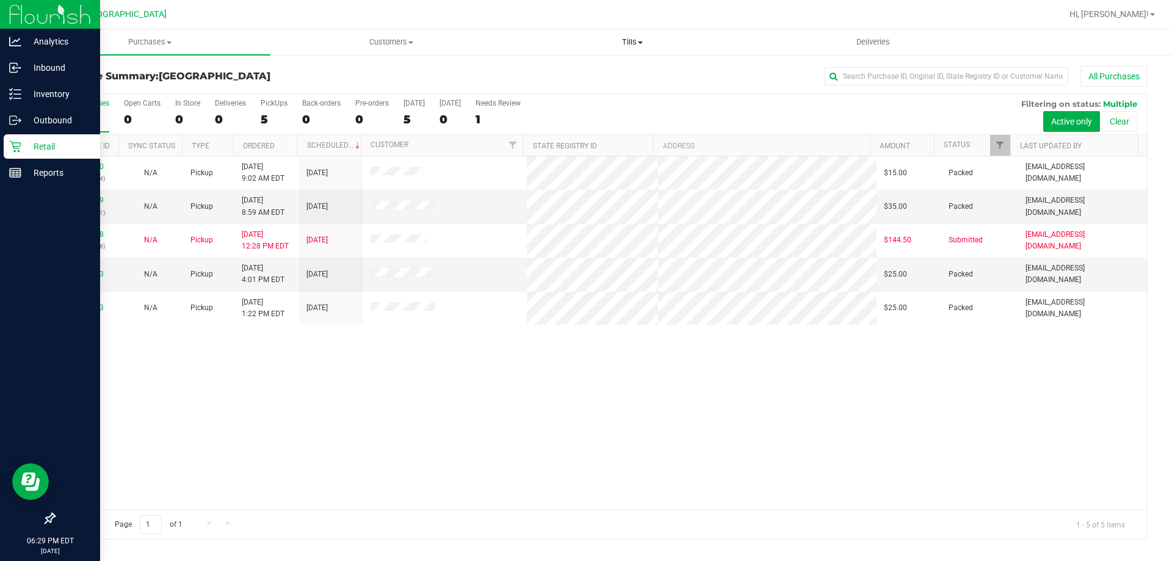
click at [655, 48] on uib-tab-heading "Tills Manage tills Reconcile e-payments" at bounding box center [632, 42] width 240 height 24
click at [582, 68] on span "Manage tills" at bounding box center [552, 73] width 82 height 10
